Goal: Communication & Community: Answer question/provide support

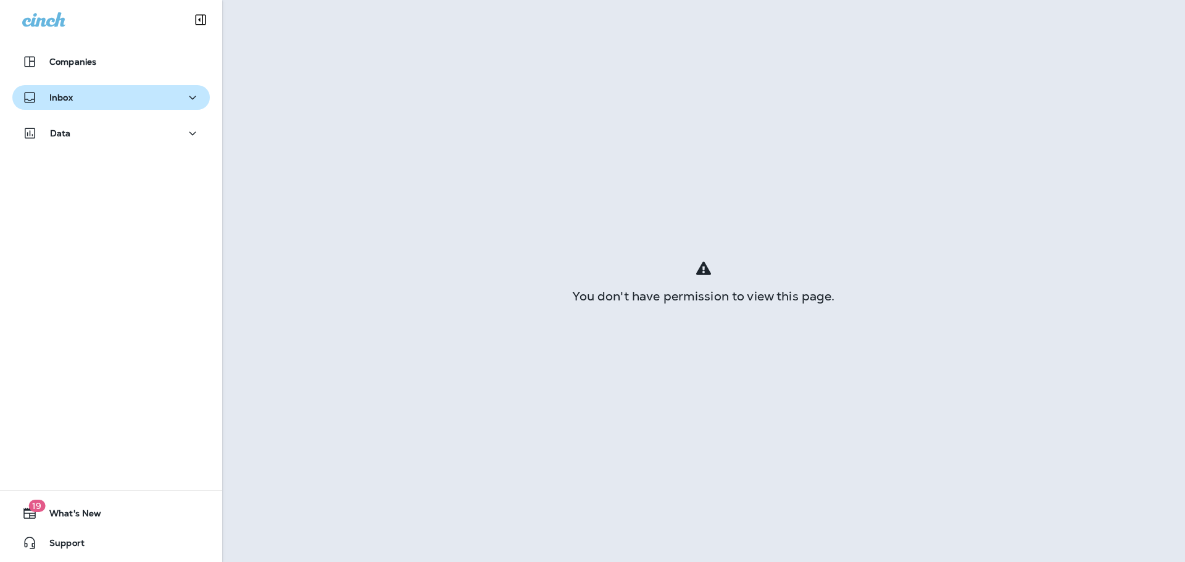
click at [185, 102] on icon "button" at bounding box center [192, 97] width 15 height 15
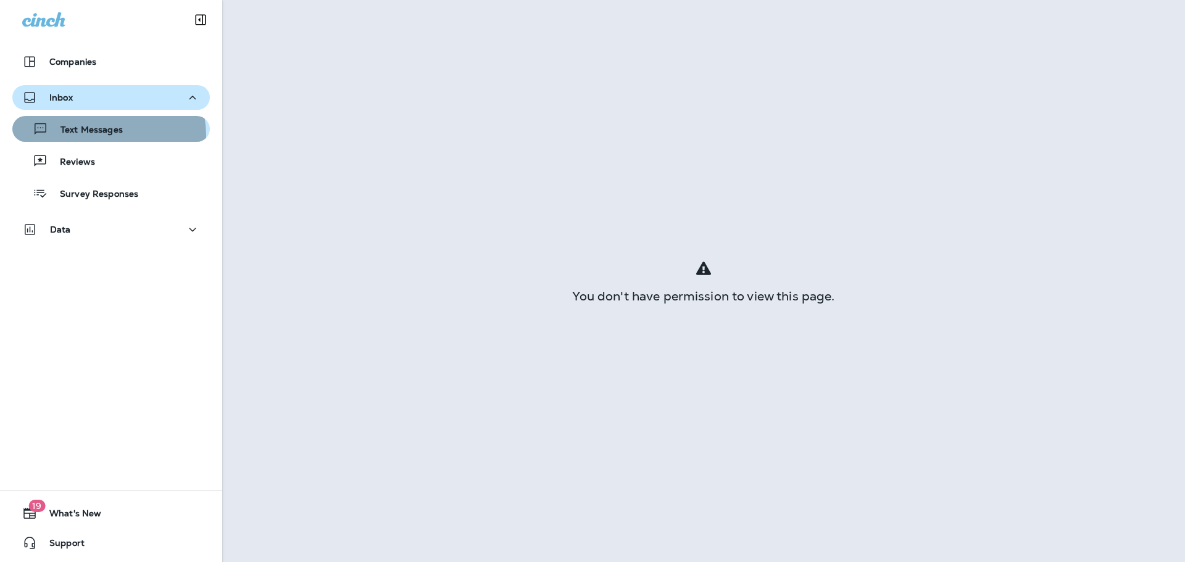
click at [105, 135] on p "Text Messages" at bounding box center [85, 131] width 75 height 12
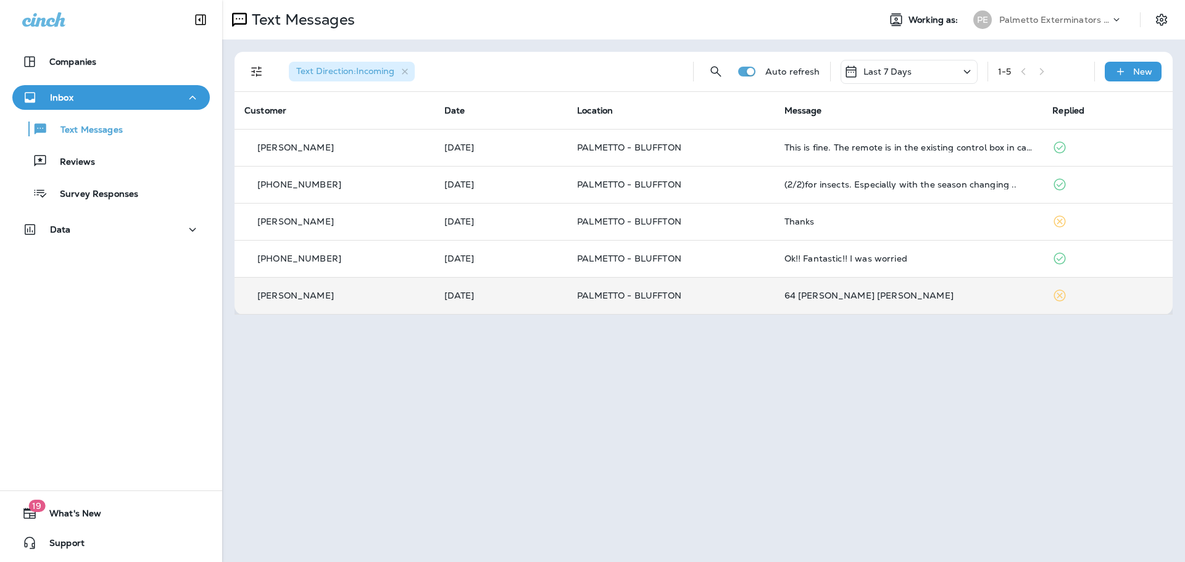
click at [387, 311] on td "[PERSON_NAME]" at bounding box center [335, 295] width 200 height 37
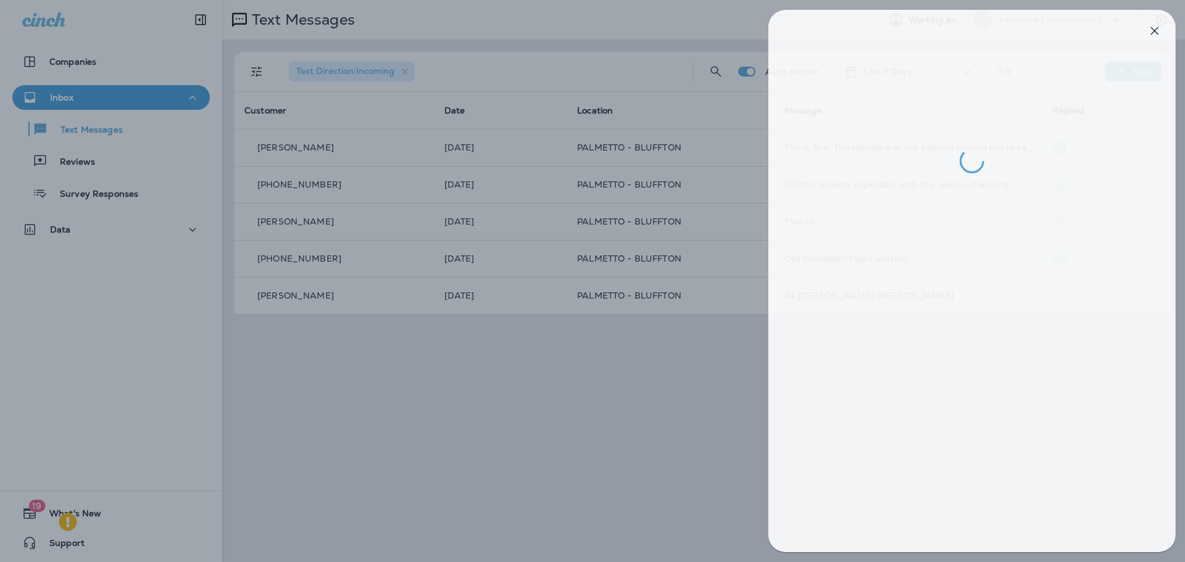
drag, startPoint x: 556, startPoint y: 387, endPoint x: 600, endPoint y: 286, distance: 110.0
click at [562, 372] on div at bounding box center [599, 281] width 1185 height 562
